Goal: Task Accomplishment & Management: Manage account settings

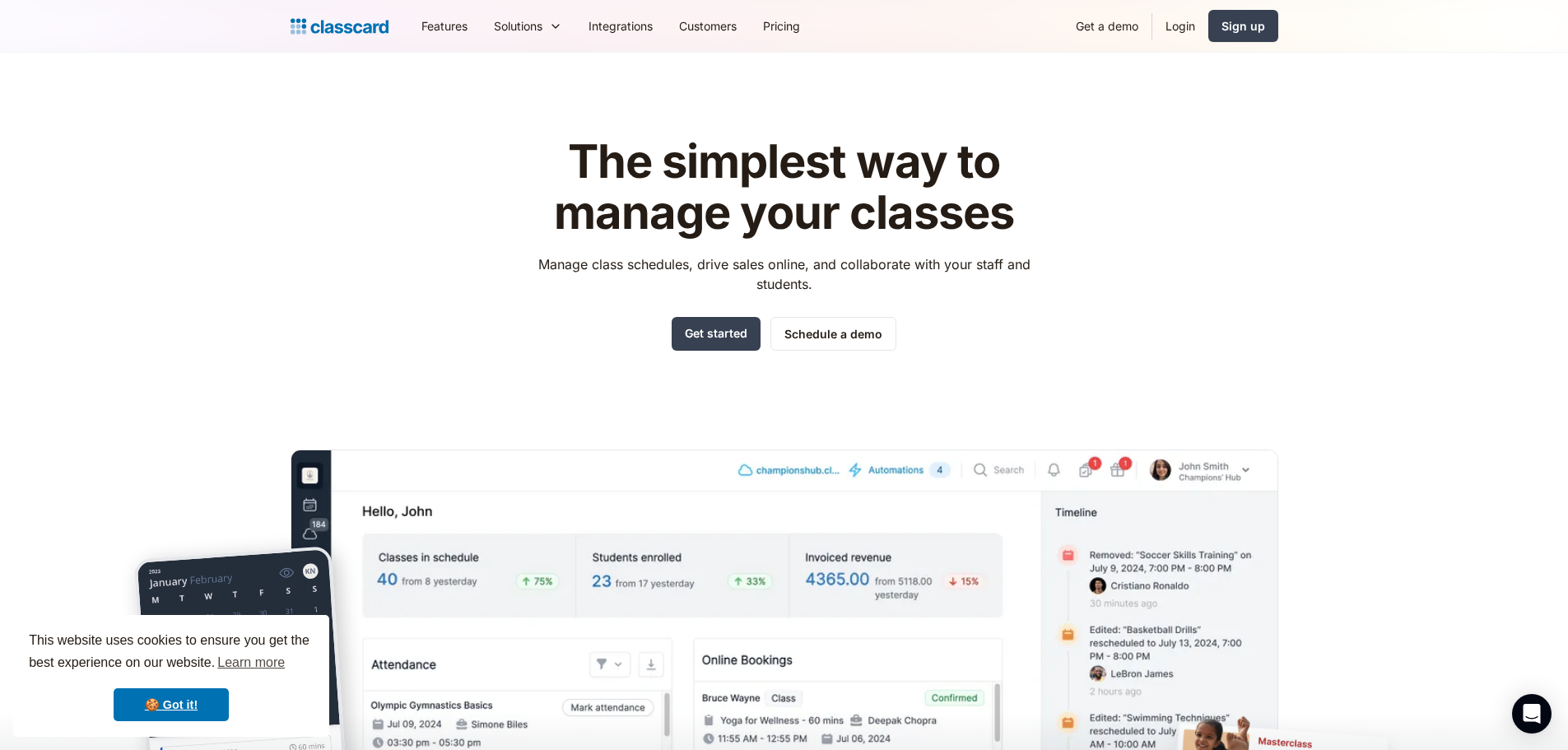
click at [1437, 241] on header "The simplest way to manage your classes Manage class schedules, drive sales onl…" at bounding box center [784, 468] width 1568 height 832
click at [1234, 33] on div "Sign up" at bounding box center [1243, 26] width 44 height 17
click at [1188, 36] on link "Login" at bounding box center [1180, 26] width 56 height 37
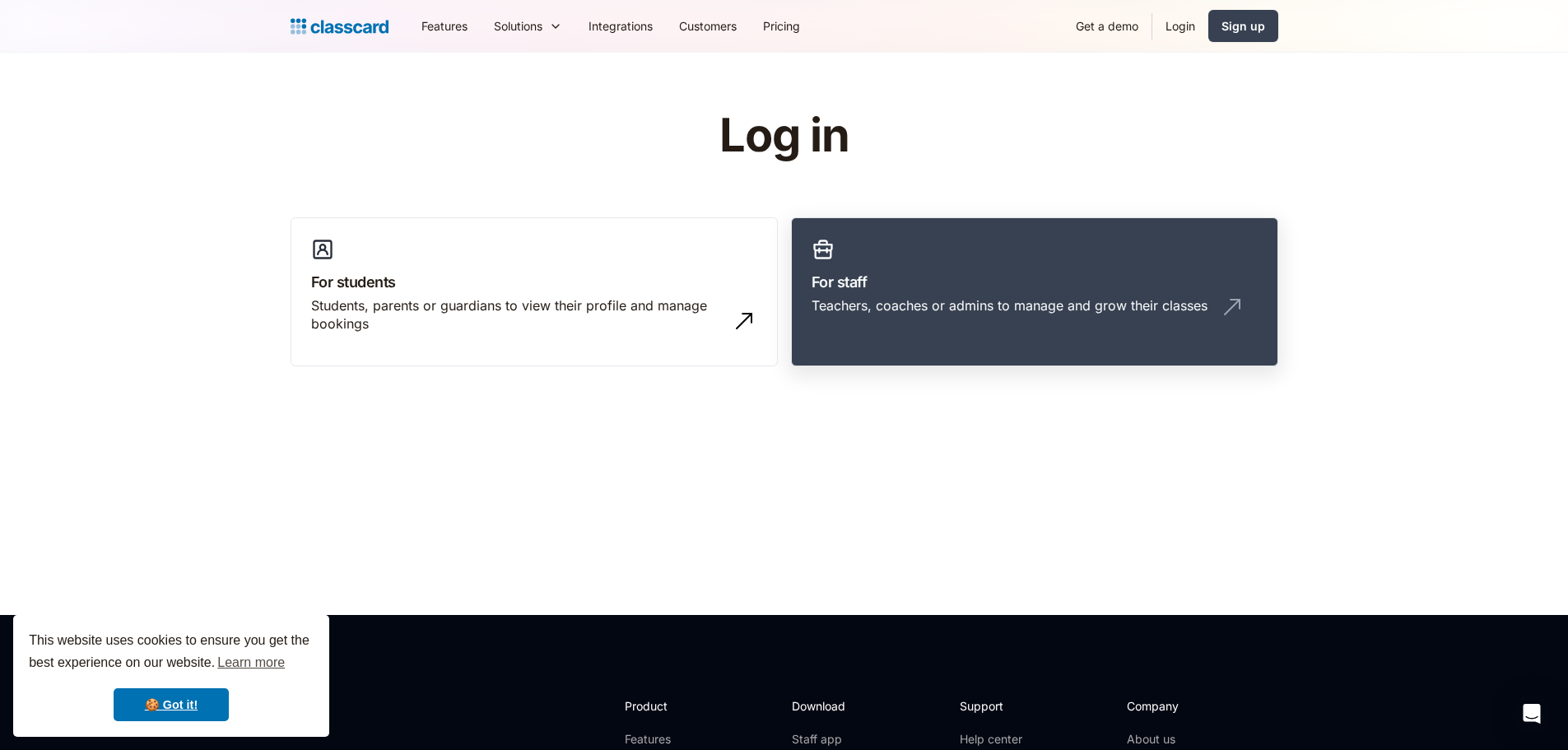
click at [1050, 303] on div "Teachers, coaches or admins to manage and grow their classes" at bounding box center [1009, 305] width 395 height 18
